Goal: Browse casually

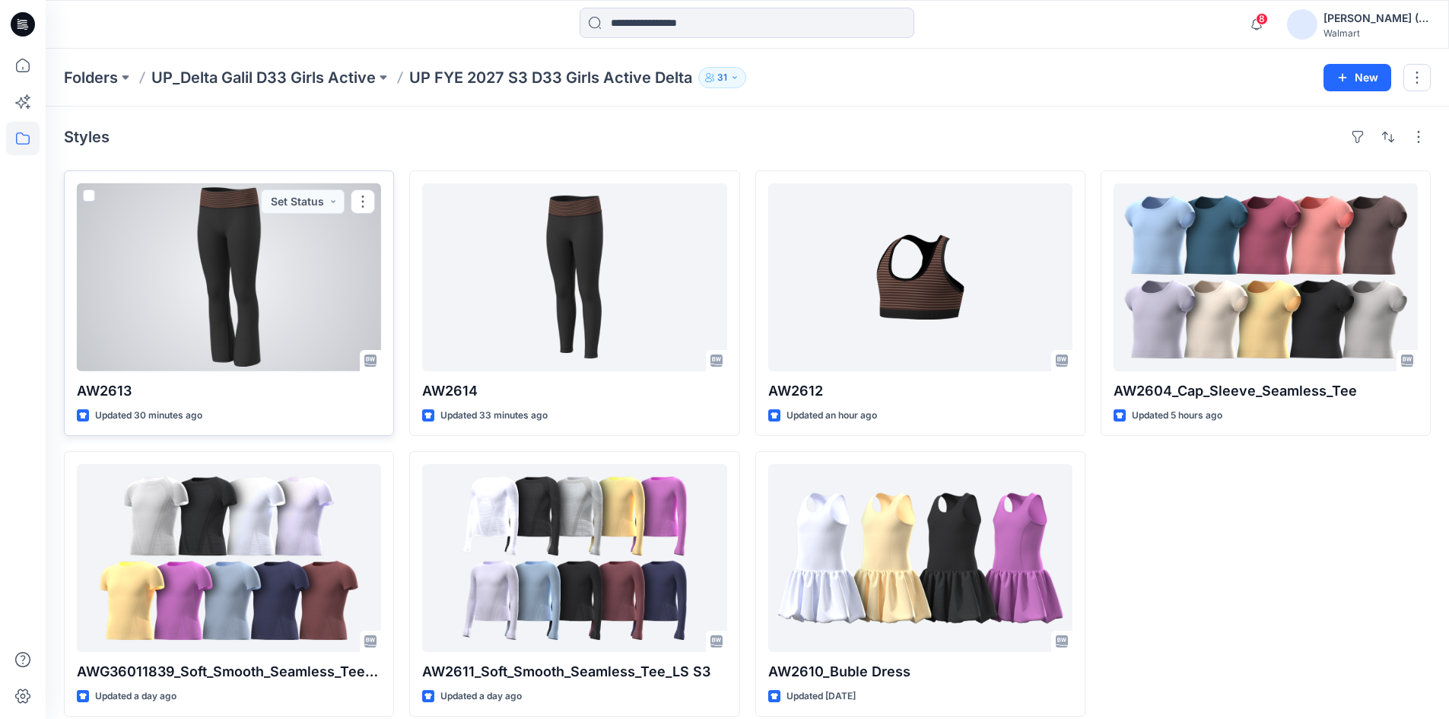
click at [319, 271] on div at bounding box center [229, 277] width 304 height 188
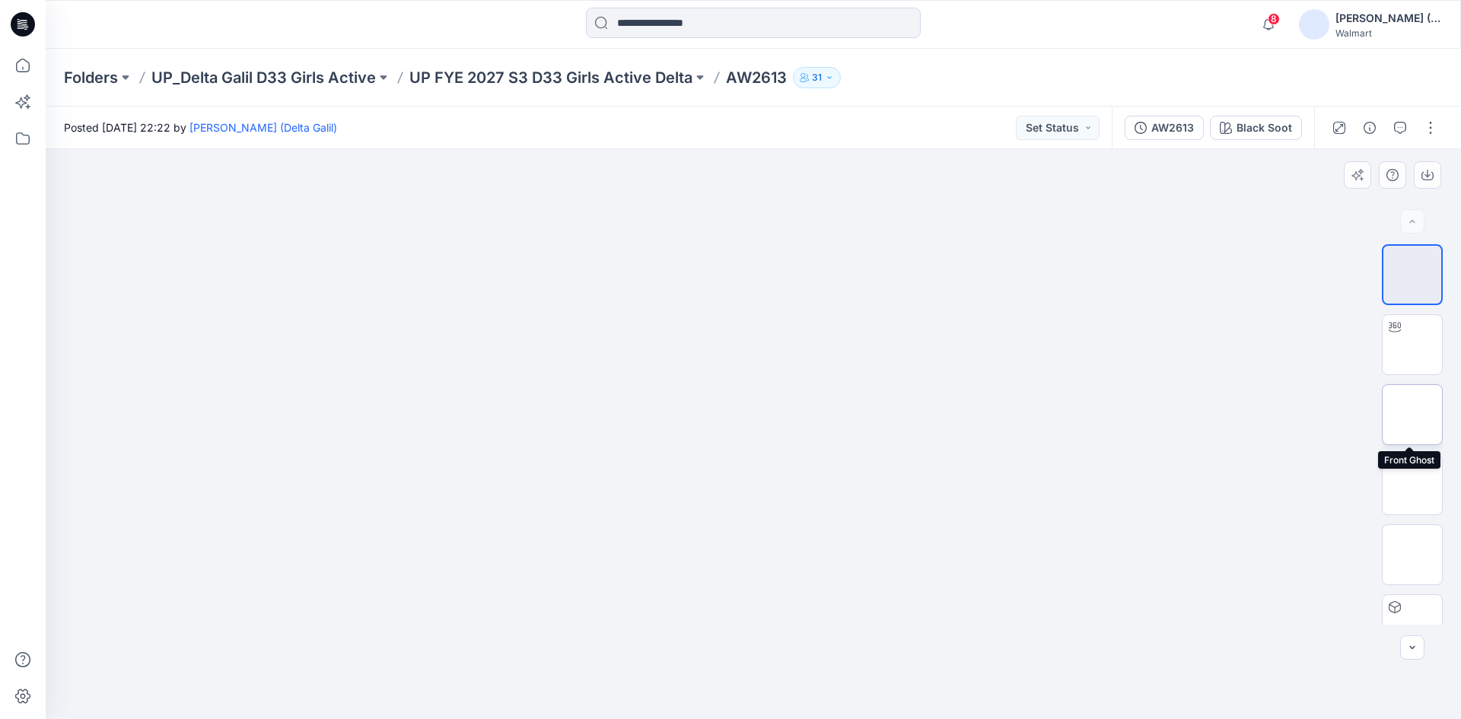
click at [1412, 415] on img at bounding box center [1412, 415] width 0 height 0
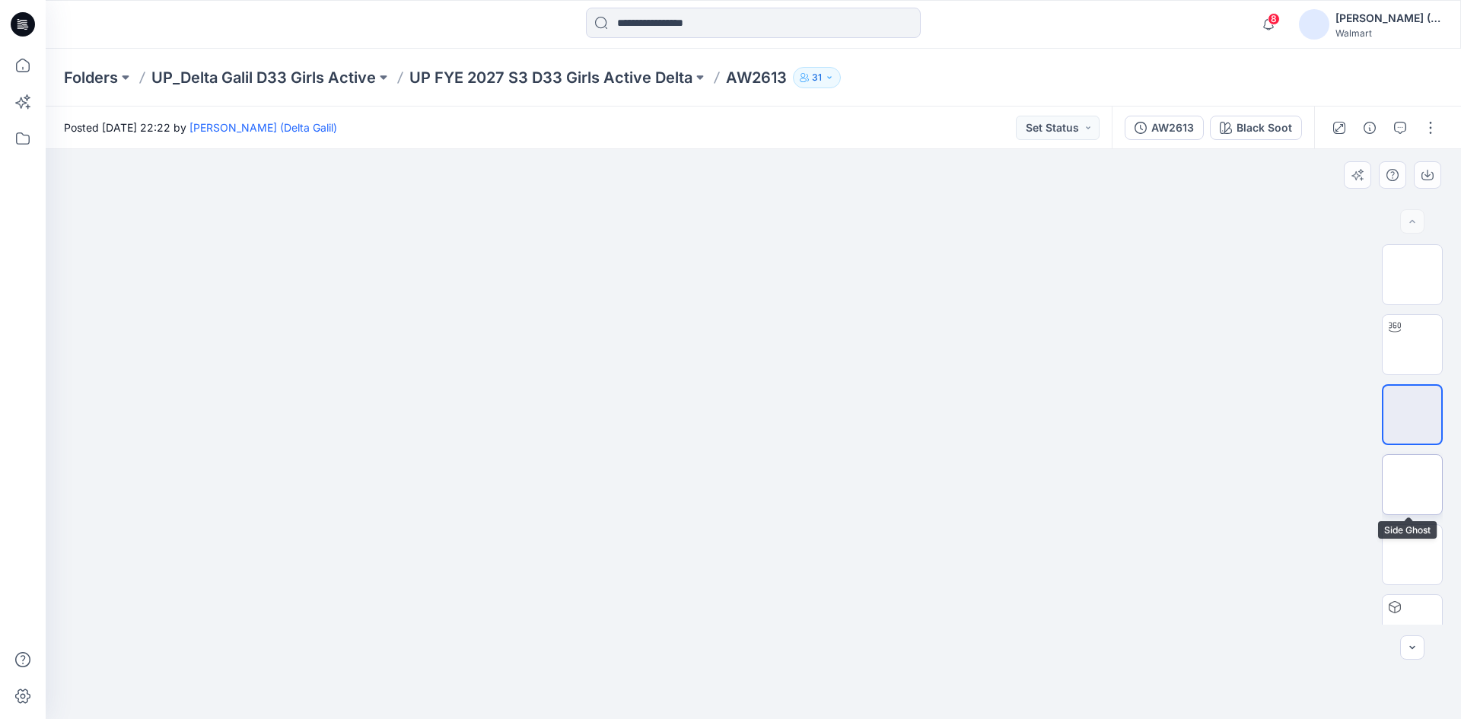
click at [1412, 485] on img at bounding box center [1412, 485] width 0 height 0
click at [1412, 555] on img at bounding box center [1412, 555] width 0 height 0
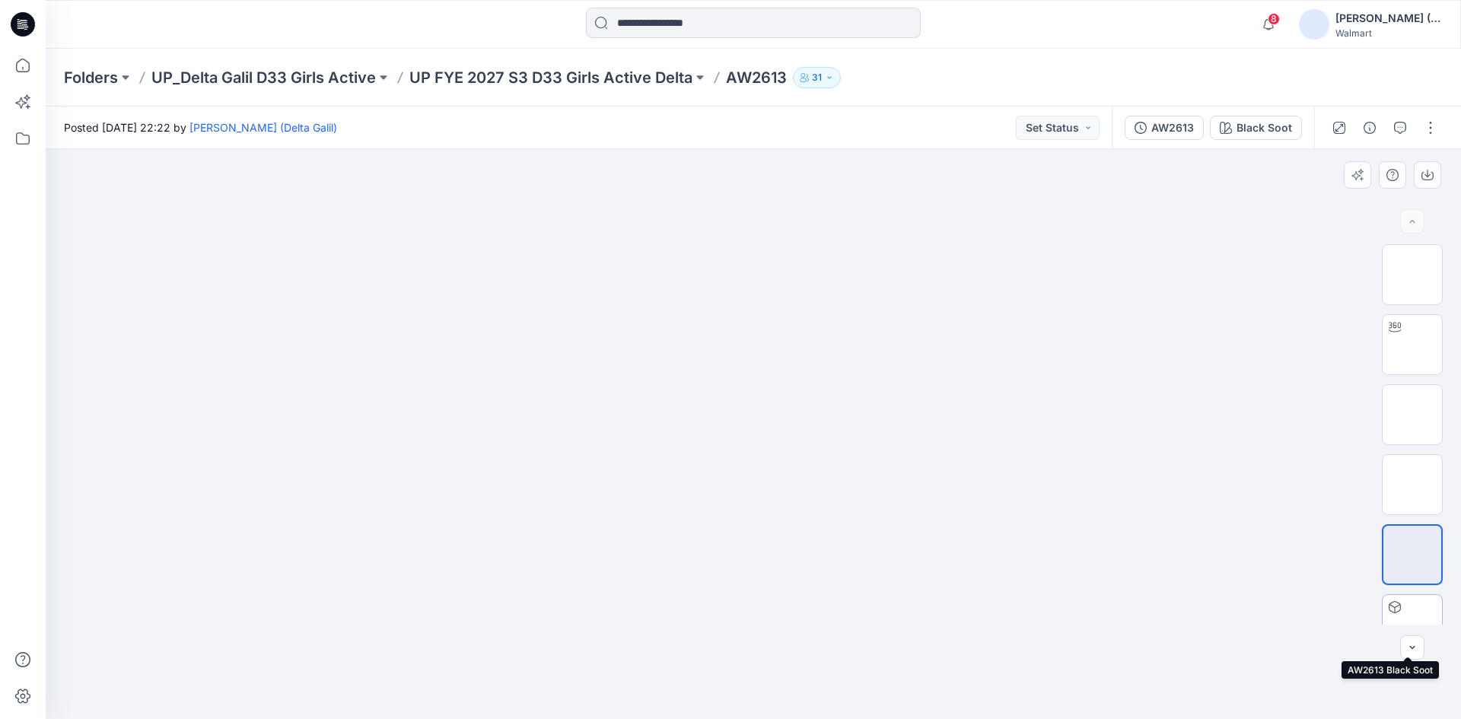
click at [1412, 625] on img at bounding box center [1412, 625] width 0 height 0
